Goal: Transaction & Acquisition: Obtain resource

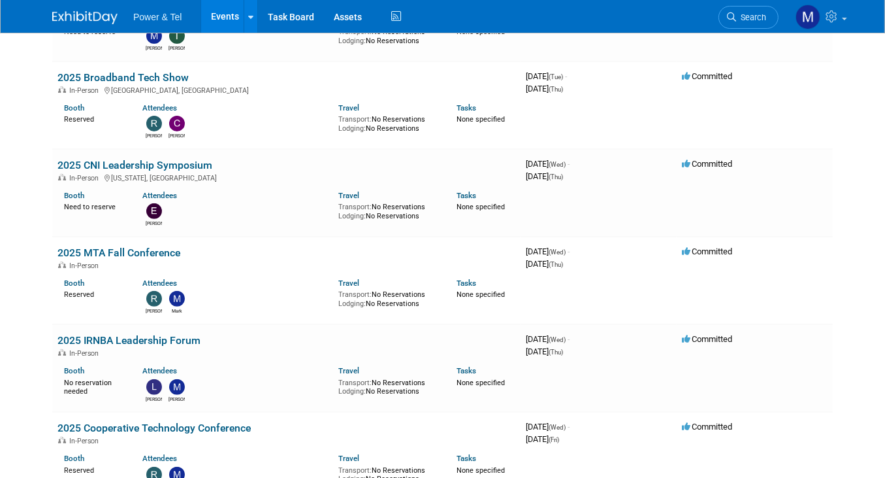
scroll to position [412, 0]
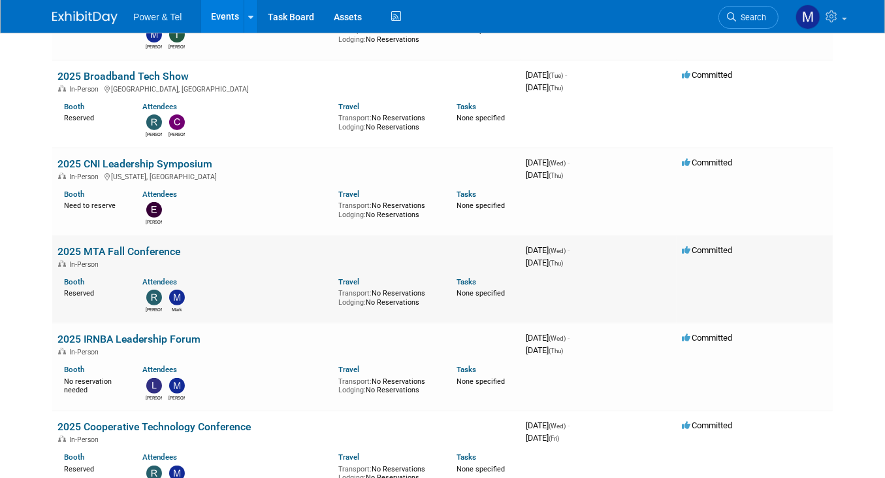
click at [157, 258] on div "In-Person" at bounding box center [287, 263] width 458 height 10
click at [166, 245] on link "2025 MTA Fall Conference" at bounding box center [119, 251] width 123 height 12
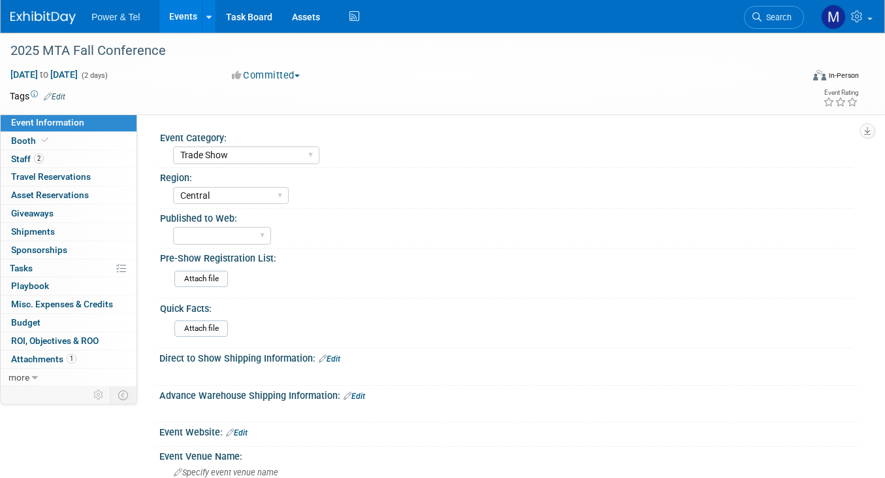
select select "Trade Show"
select select "Central"
click at [93, 140] on link "Booth" at bounding box center [69, 141] width 136 height 18
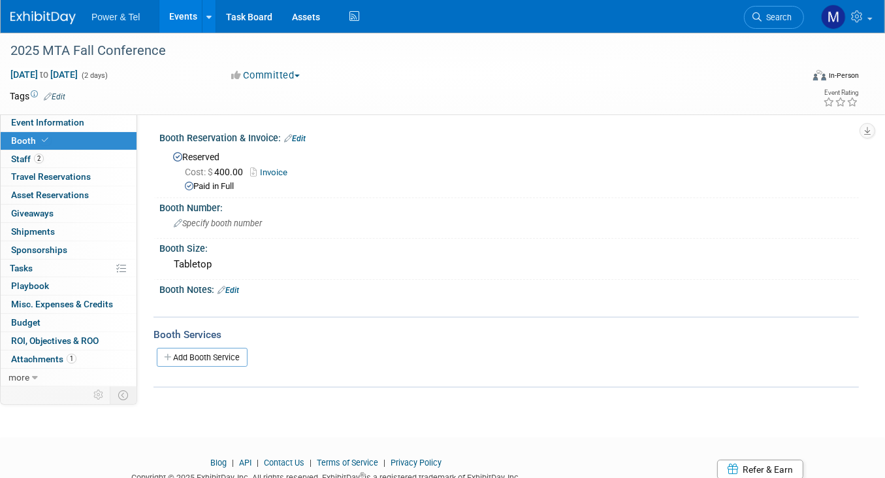
click at [273, 172] on link "Invoice" at bounding box center [272, 172] width 44 height 10
click at [56, 148] on link "Booth" at bounding box center [69, 141] width 136 height 18
click at [58, 163] on link "2 Staff 2" at bounding box center [69, 159] width 136 height 18
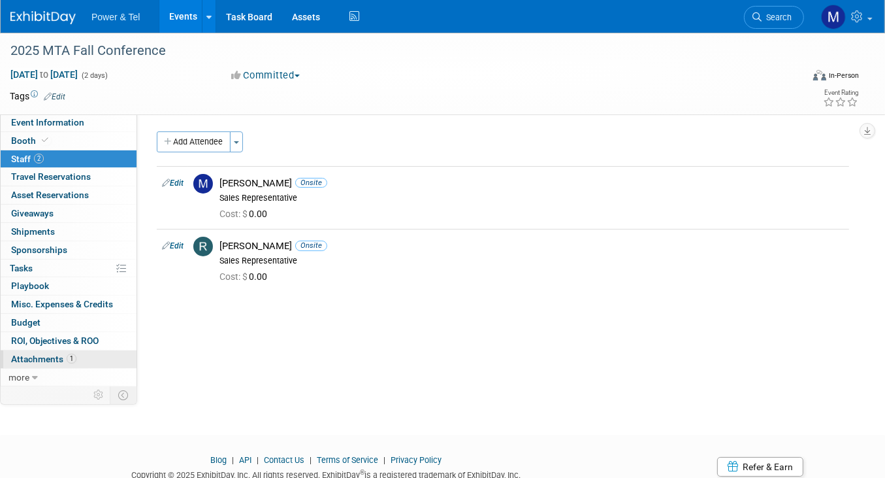
click at [33, 355] on span "Attachments 1" at bounding box center [43, 359] width 65 height 10
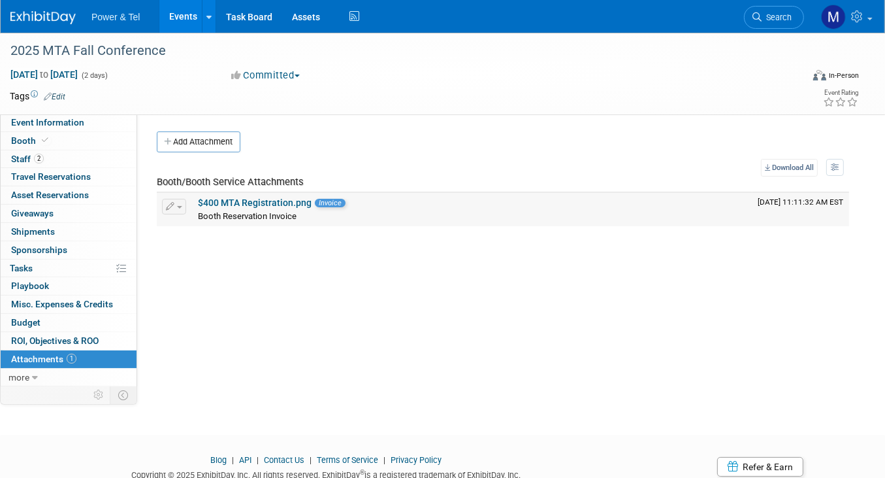
click at [405, 219] on div "Booth Reservation Invoice" at bounding box center [473, 215] width 550 height 13
click at [784, 171] on link "Download All" at bounding box center [789, 168] width 57 height 18
